Goal: Information Seeking & Learning: Check status

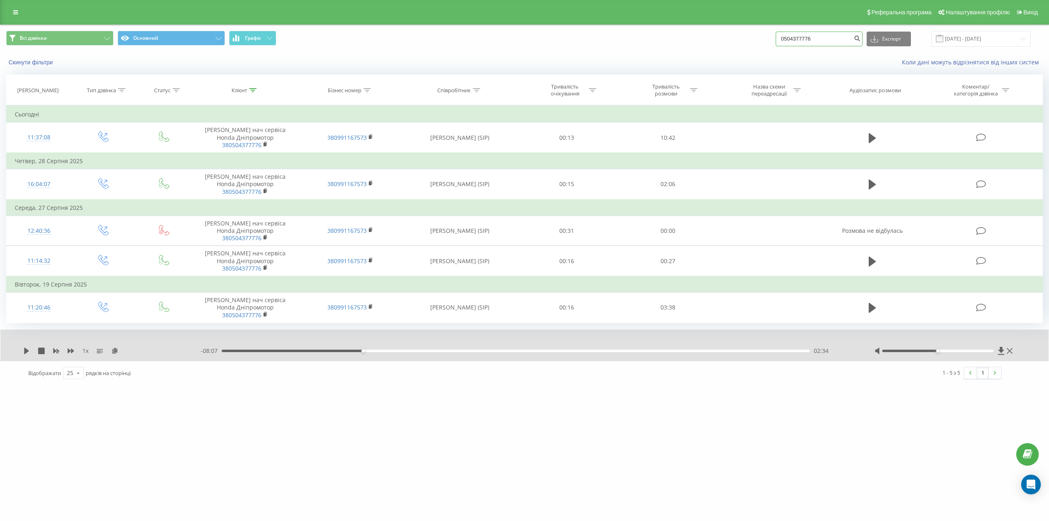
drag, startPoint x: 825, startPoint y: 36, endPoint x: 767, endPoint y: 35, distance: 58.2
click at [767, 35] on div "Всі дзвінки Основний Графік 0504377776 Експорт .csv .xls .xlsx 23.06.2025 - 23.…" at bounding box center [524, 39] width 1037 height 16
paste input "050 4875207"
click at [802, 38] on input "050 4875207" at bounding box center [819, 39] width 87 height 15
type input "0504875207"
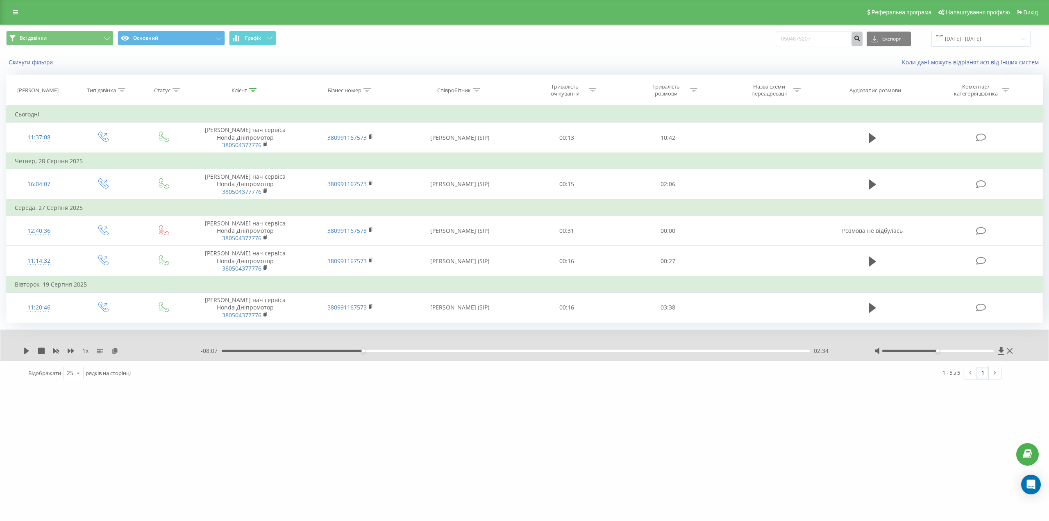
click at [861, 40] on icon "submit" at bounding box center [857, 37] width 7 height 5
